Goal: Communication & Community: Answer question/provide support

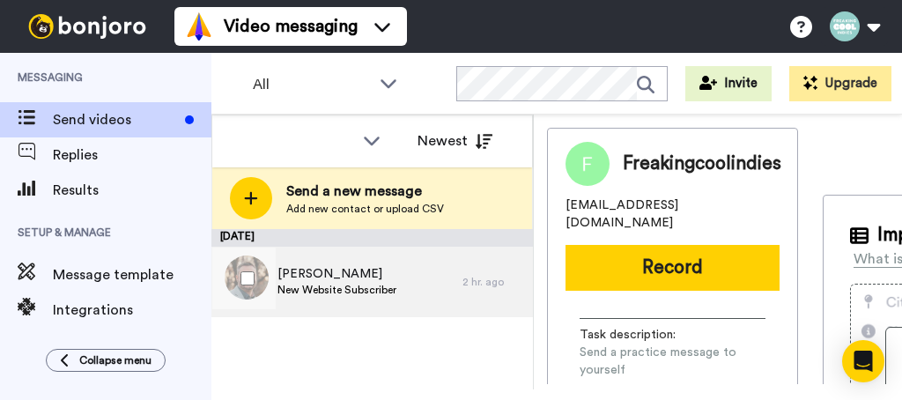
click at [311, 281] on span "[PERSON_NAME]" at bounding box center [337, 274] width 119 height 18
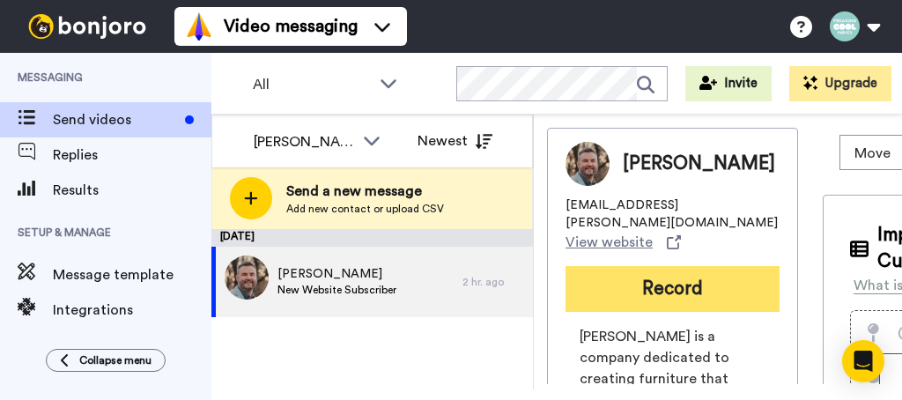
click at [657, 281] on button "Record" at bounding box center [673, 289] width 214 height 46
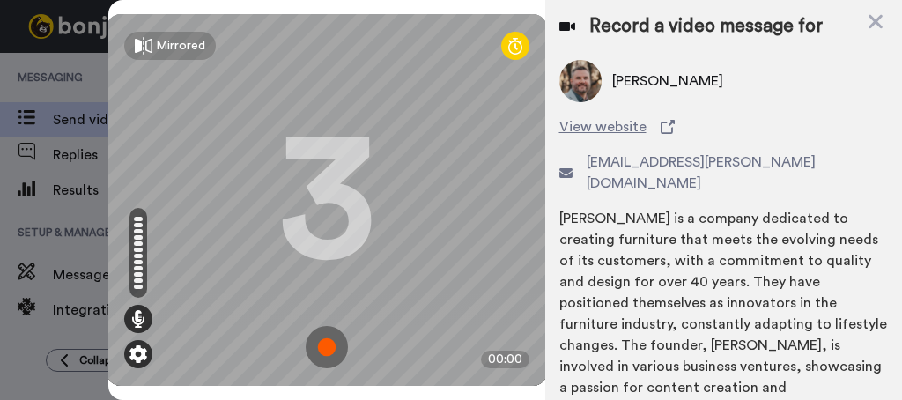
click at [138, 345] on img at bounding box center [139, 354] width 18 height 18
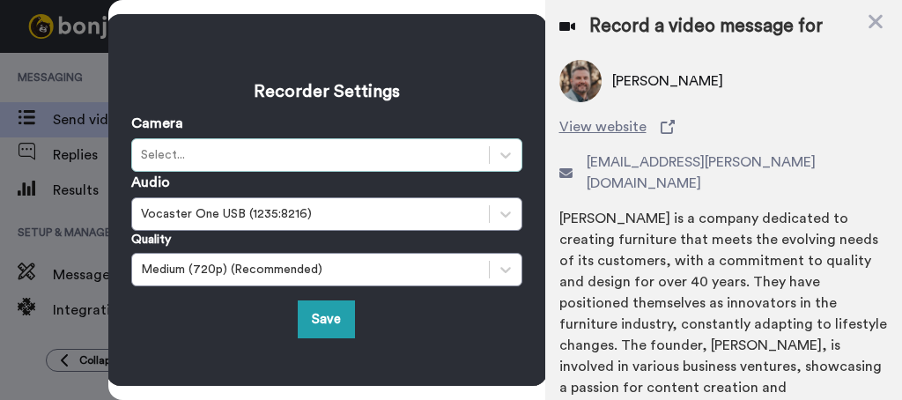
click at [147, 151] on div "Select..." at bounding box center [310, 154] width 357 height 21
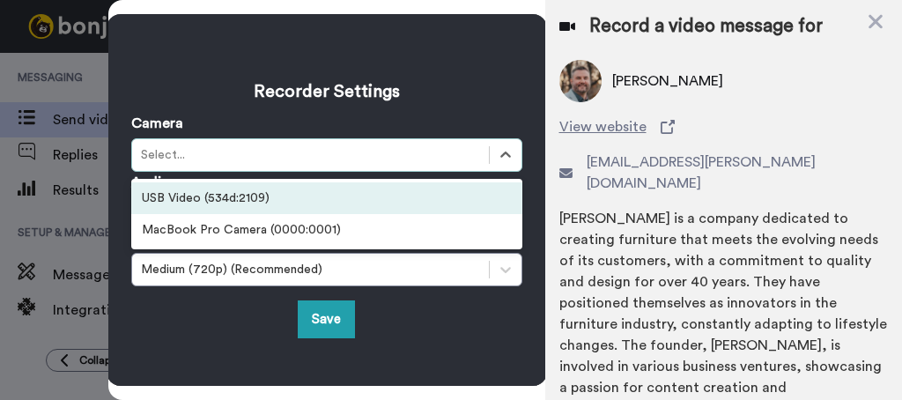
click at [160, 182] on div "USB Video (534d:2109)" at bounding box center [326, 198] width 391 height 32
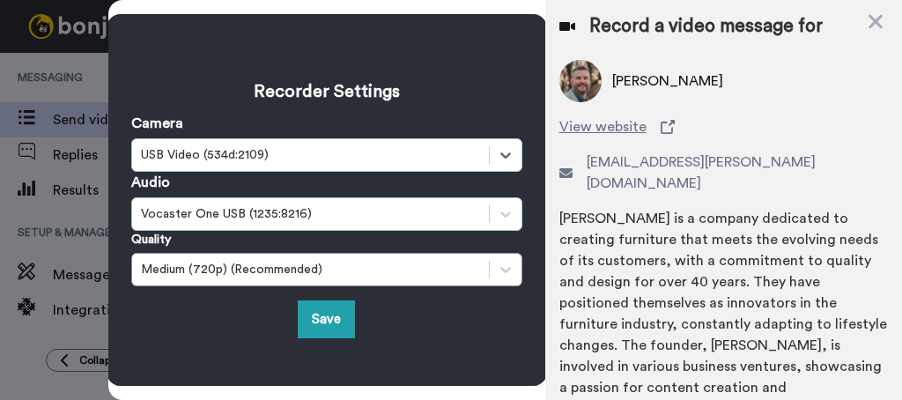
click at [176, 205] on div "Vocaster One USB (1235:8216)" at bounding box center [310, 214] width 339 height 18
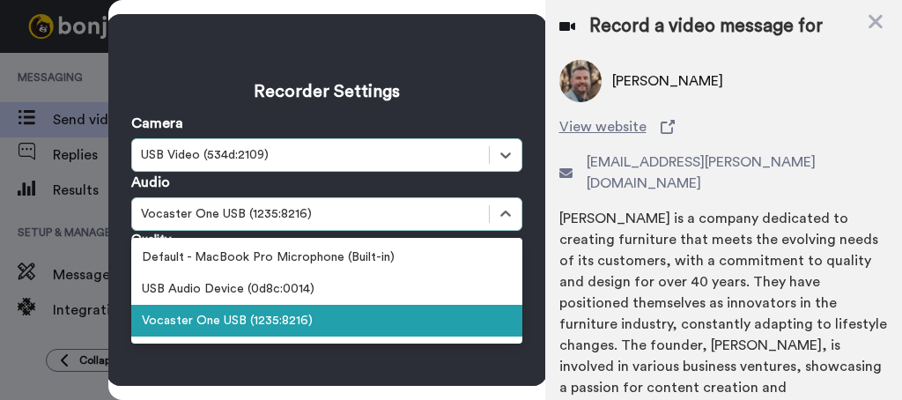
scroll to position [4, 0]
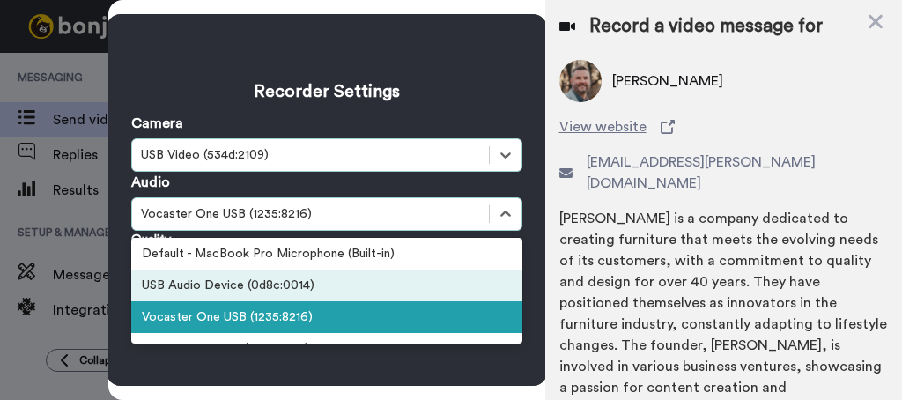
click at [191, 270] on div "USB Audio Device (0d8c:0014)" at bounding box center [326, 286] width 391 height 32
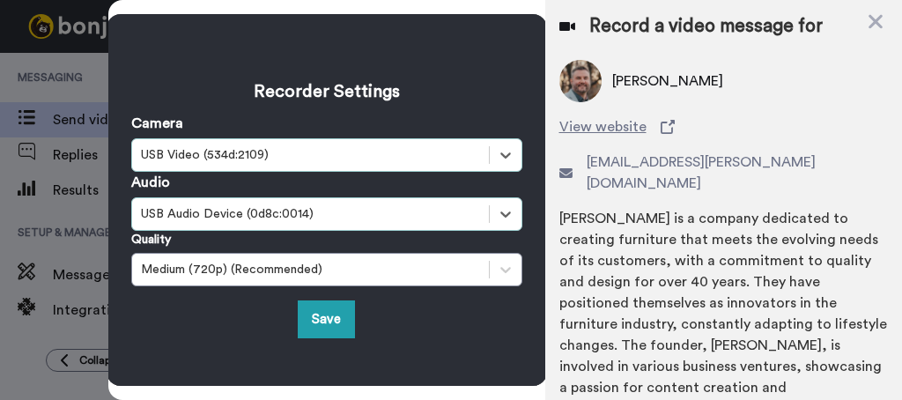
click at [162, 213] on div "USB Audio Device (0d8c:0014)" at bounding box center [326, 213] width 391 height 33
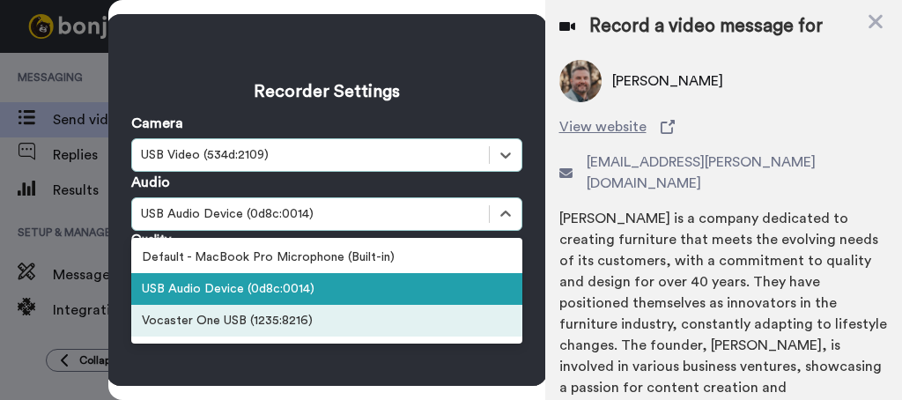
click at [165, 314] on div "Vocaster One USB (1235:8216)" at bounding box center [326, 321] width 391 height 32
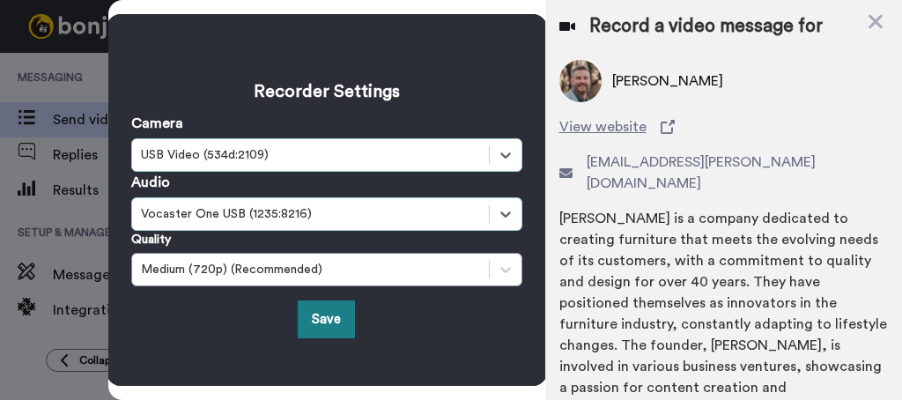
click at [307, 300] on button "Save" at bounding box center [326, 319] width 57 height 38
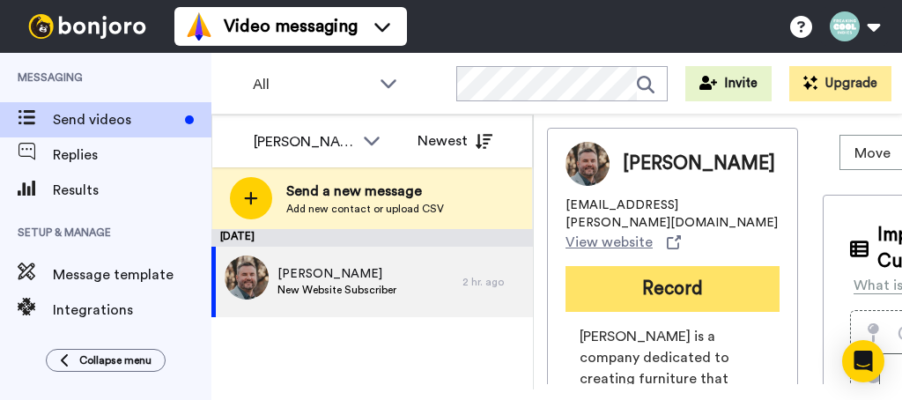
click at [664, 279] on button "Record" at bounding box center [673, 289] width 214 height 46
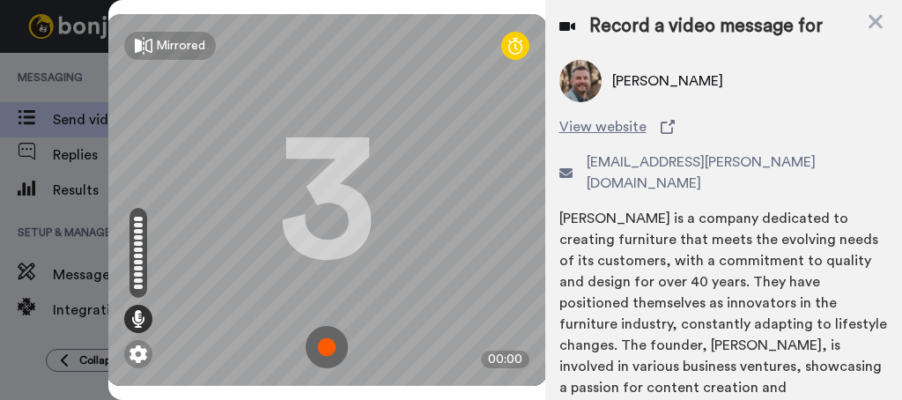
click at [313, 326] on img at bounding box center [327, 347] width 42 height 42
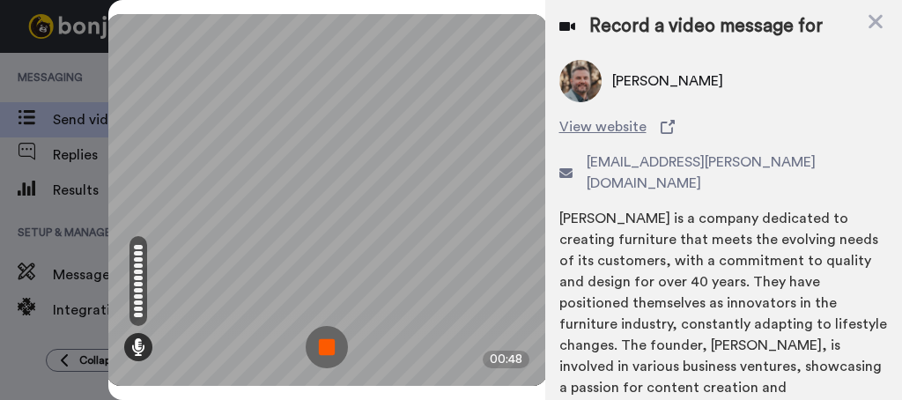
click at [315, 326] on img at bounding box center [327, 347] width 42 height 42
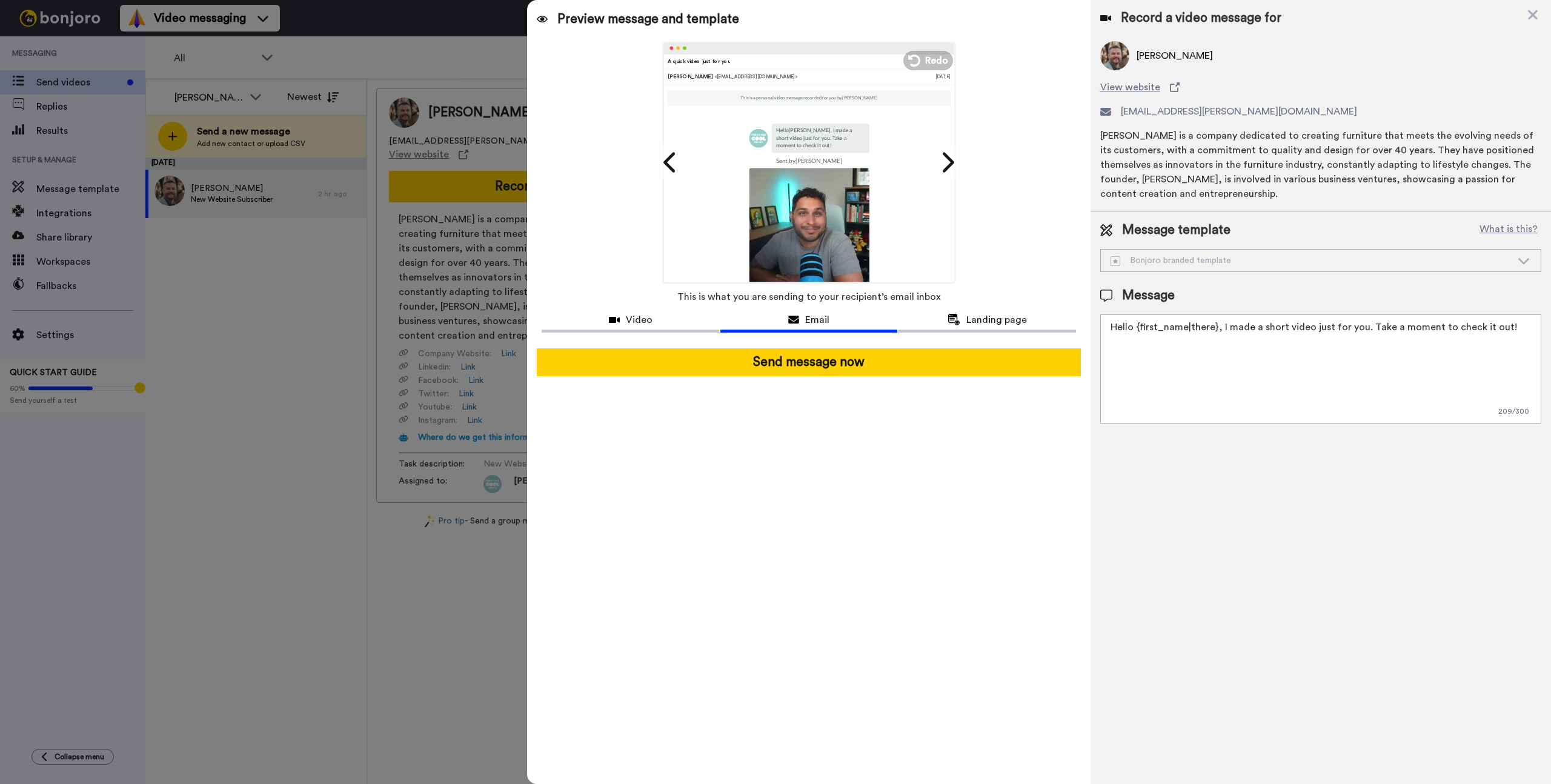
click at [620, 274] on textarea "Hello {first_name|there}, I made a short video just for you. Take a moment to c…" at bounding box center [1321, 369] width 441 height 109
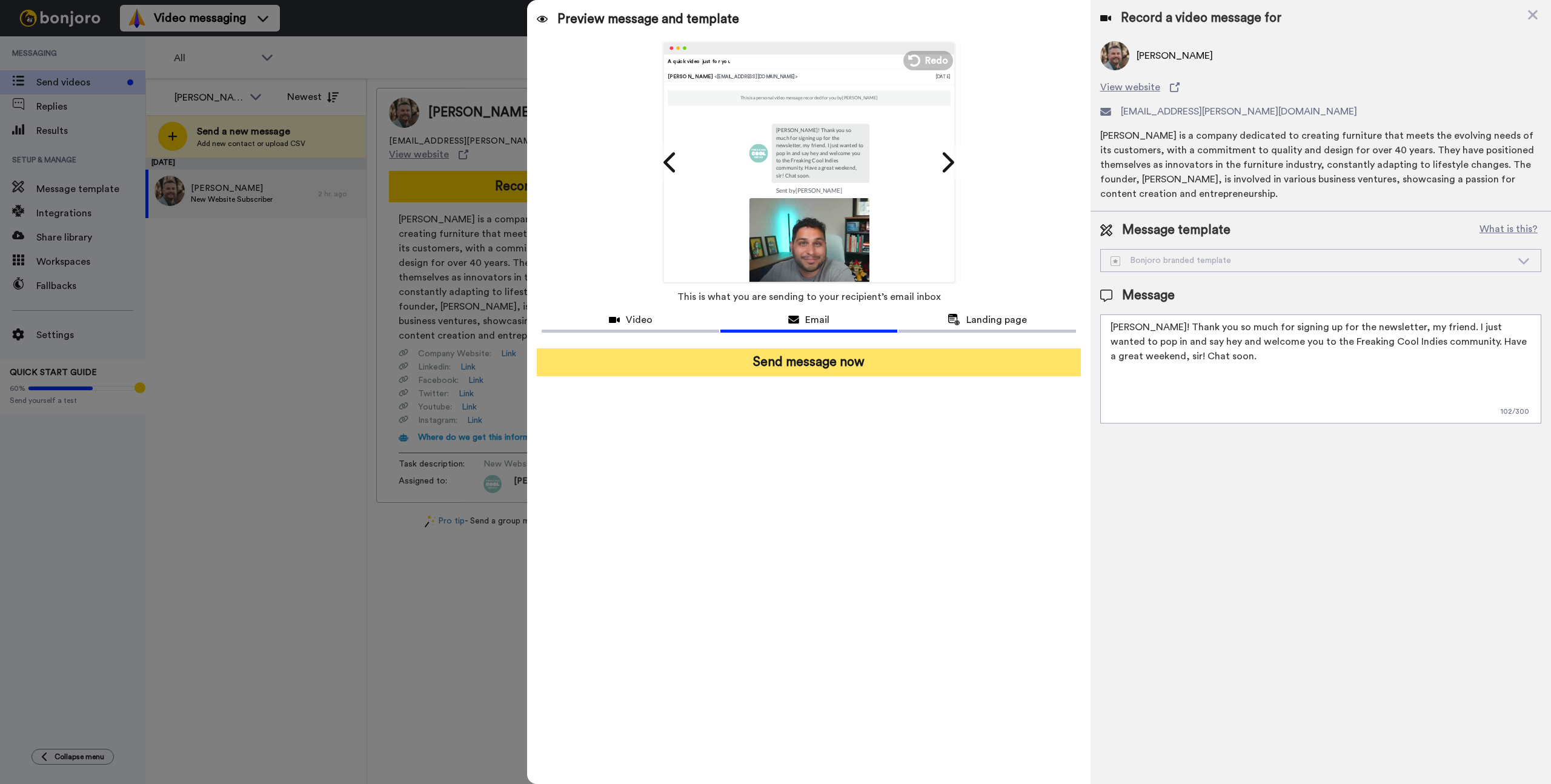
type textarea "Nate! Thank you so much for signing up for the newsletter, my friend. I just wa…"
click at [620, 274] on button "Send message now" at bounding box center [809, 362] width 543 height 28
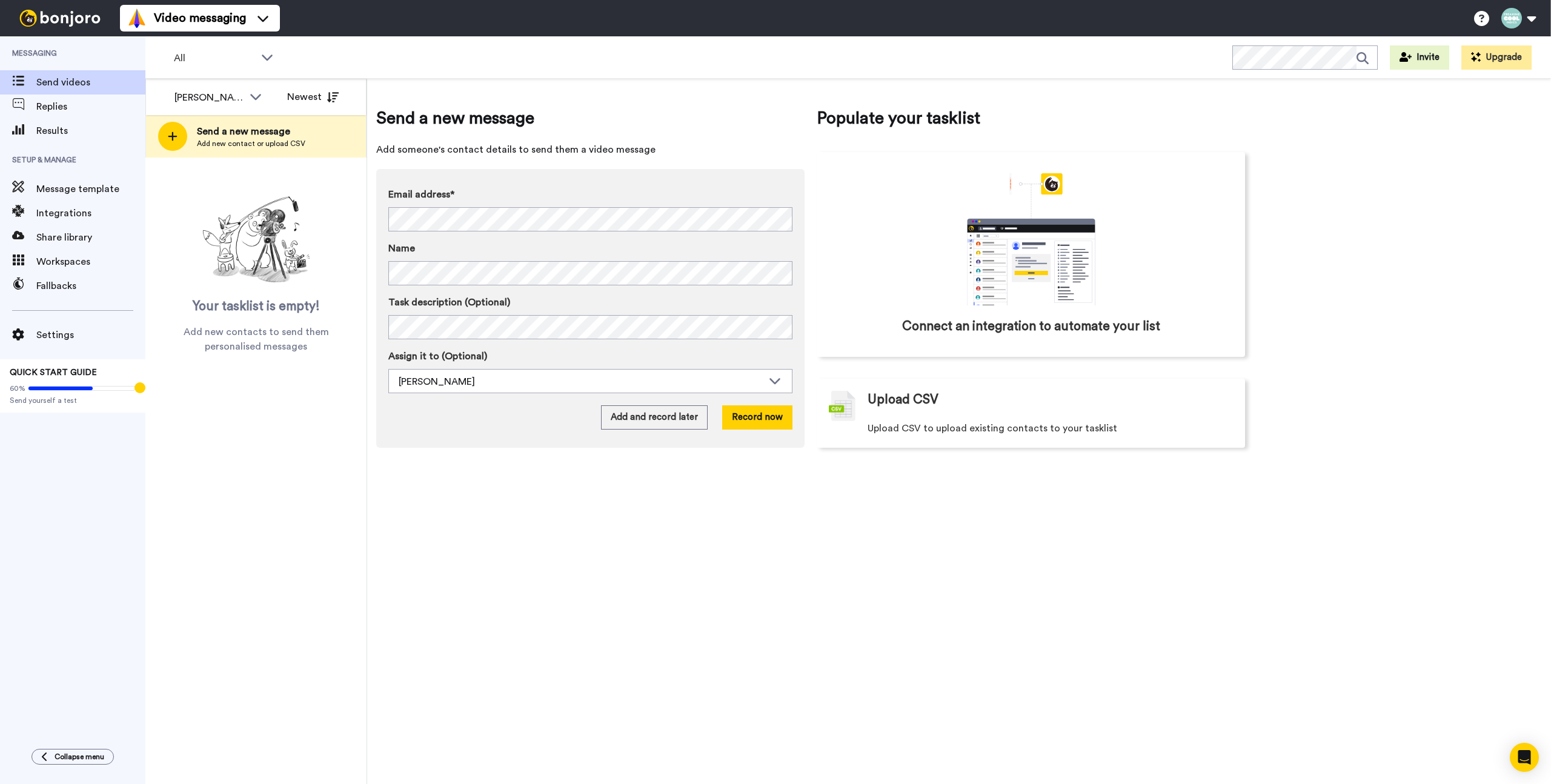
click at [723, 582] on div "Send a new message Add someone's contact details to send them a video message E…" at bounding box center [959, 432] width 1184 height 706
click at [716, 611] on div "Send a new message Add someone's contact details to send them a video message E…" at bounding box center [959, 432] width 1184 height 706
